Goal: Transaction & Acquisition: Purchase product/service

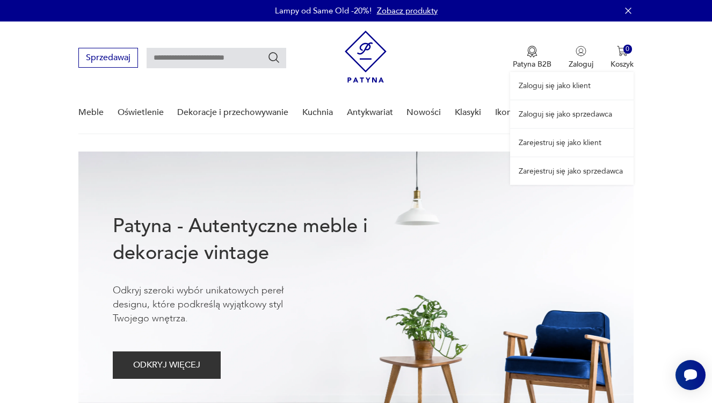
click at [566, 107] on link "Zaloguj się jako sprzedawca" at bounding box center [571, 113] width 123 height 27
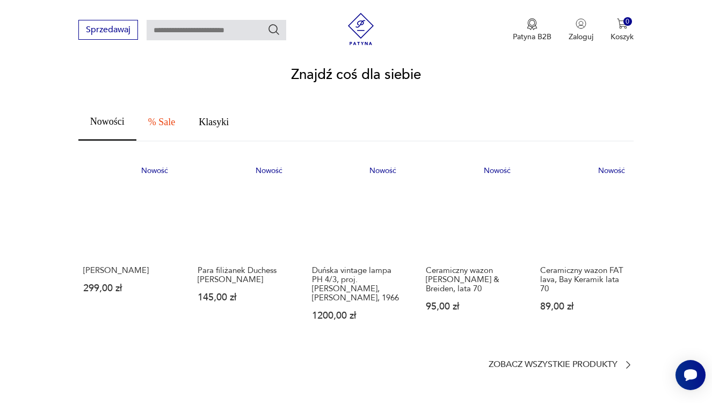
scroll to position [597, 0]
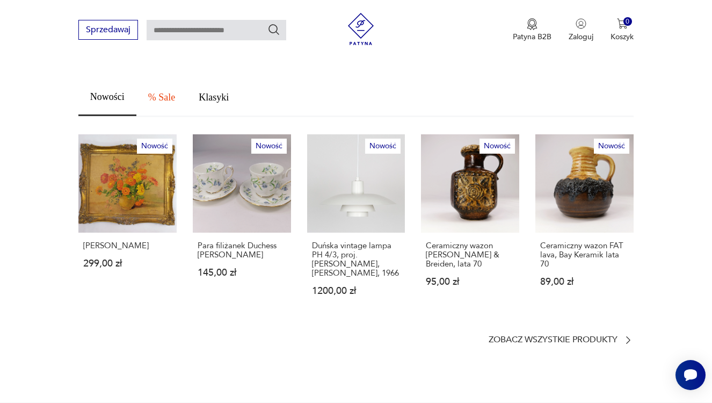
click at [519, 322] on section "Znajdź coś dla siebie Nowości % Sale Klasyki Nowość Obraz [PERSON_NAME] 299,00 …" at bounding box center [356, 194] width 712 height 302
click at [518, 336] on p "Zobacz wszystkie produkty" at bounding box center [553, 339] width 129 height 7
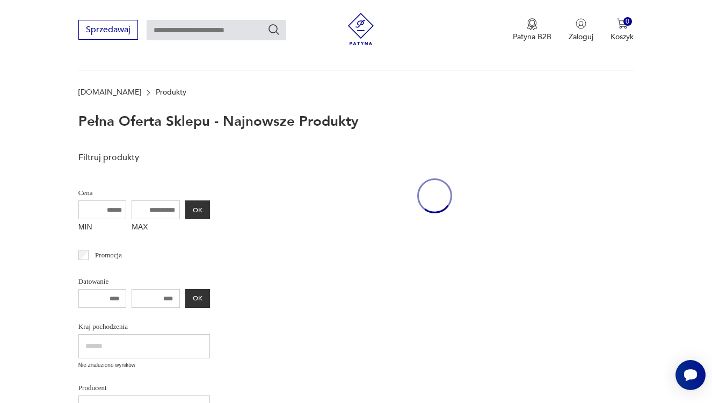
scroll to position [48, 0]
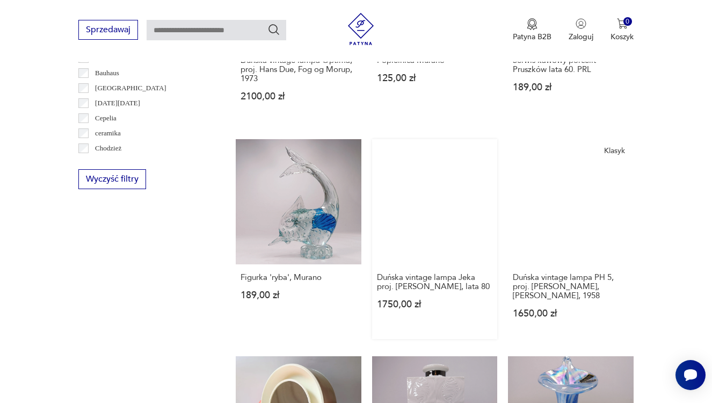
click at [442, 240] on link "Duńska vintage lampa Jeka proj. [PERSON_NAME], lata 80 1750,00 zł" at bounding box center [435, 239] width 126 height 200
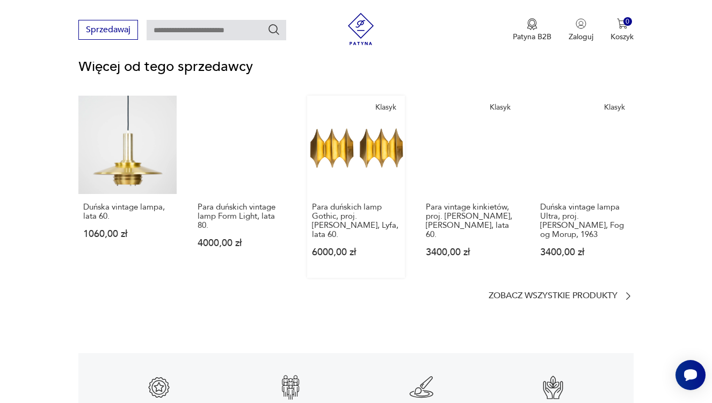
scroll to position [1441, 0]
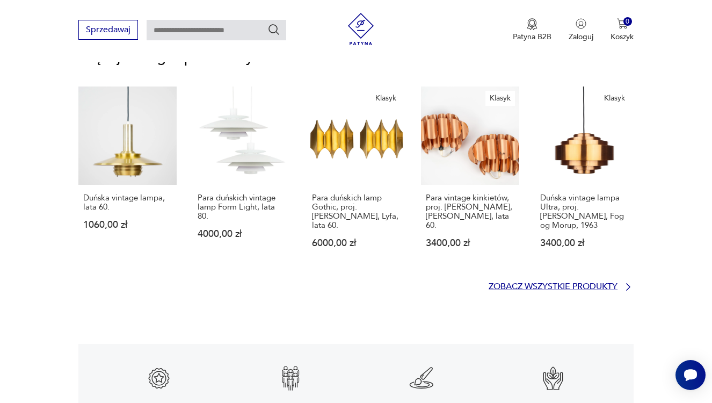
click at [524, 283] on p "Zobacz wszystkie produkty" at bounding box center [553, 286] width 129 height 7
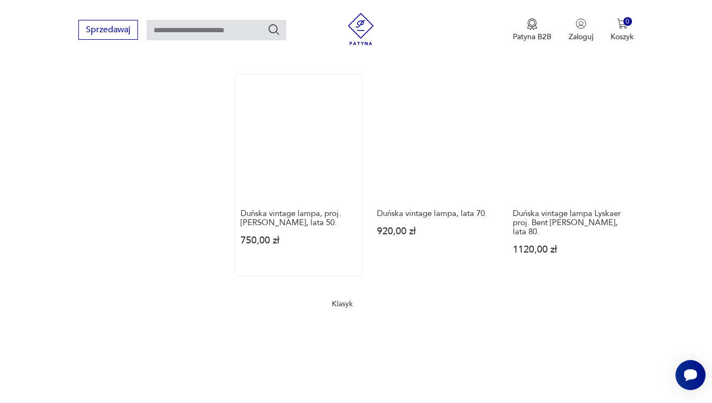
scroll to position [1349, 0]
